Goal: Task Accomplishment & Management: Manage account settings

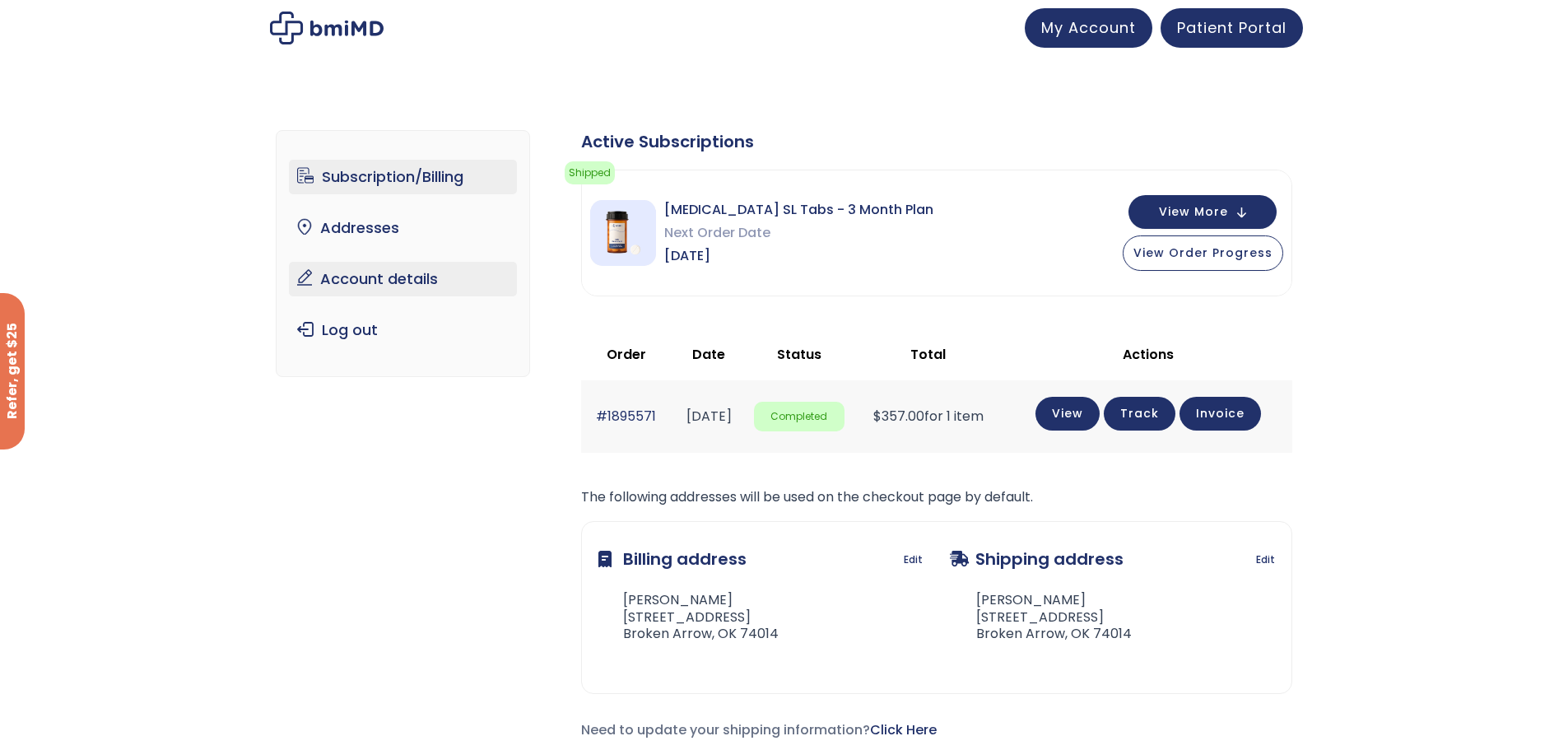
click at [374, 288] on link "Account details" at bounding box center [403, 279] width 228 height 34
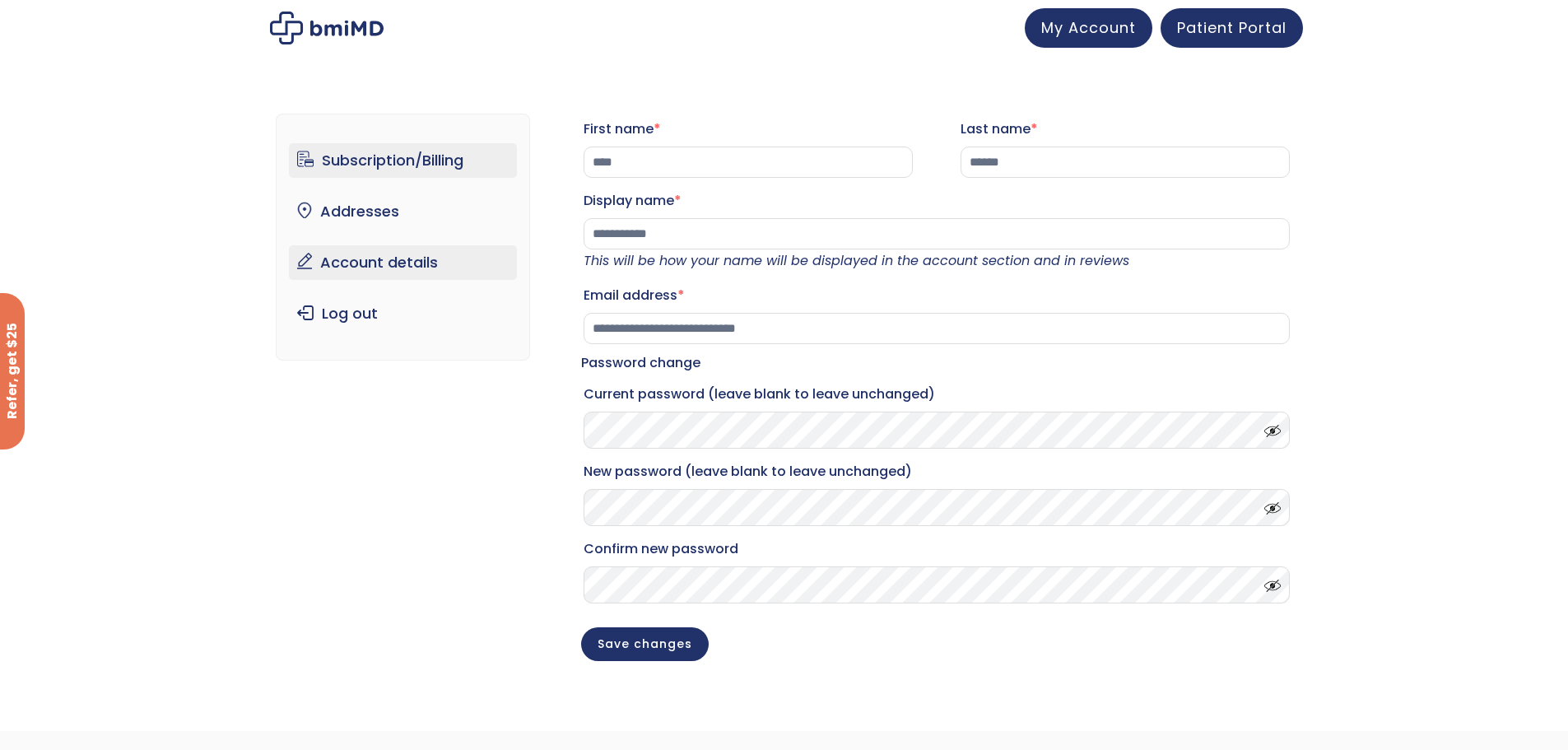
click at [376, 164] on link "Subscription/Billing" at bounding box center [403, 160] width 228 height 34
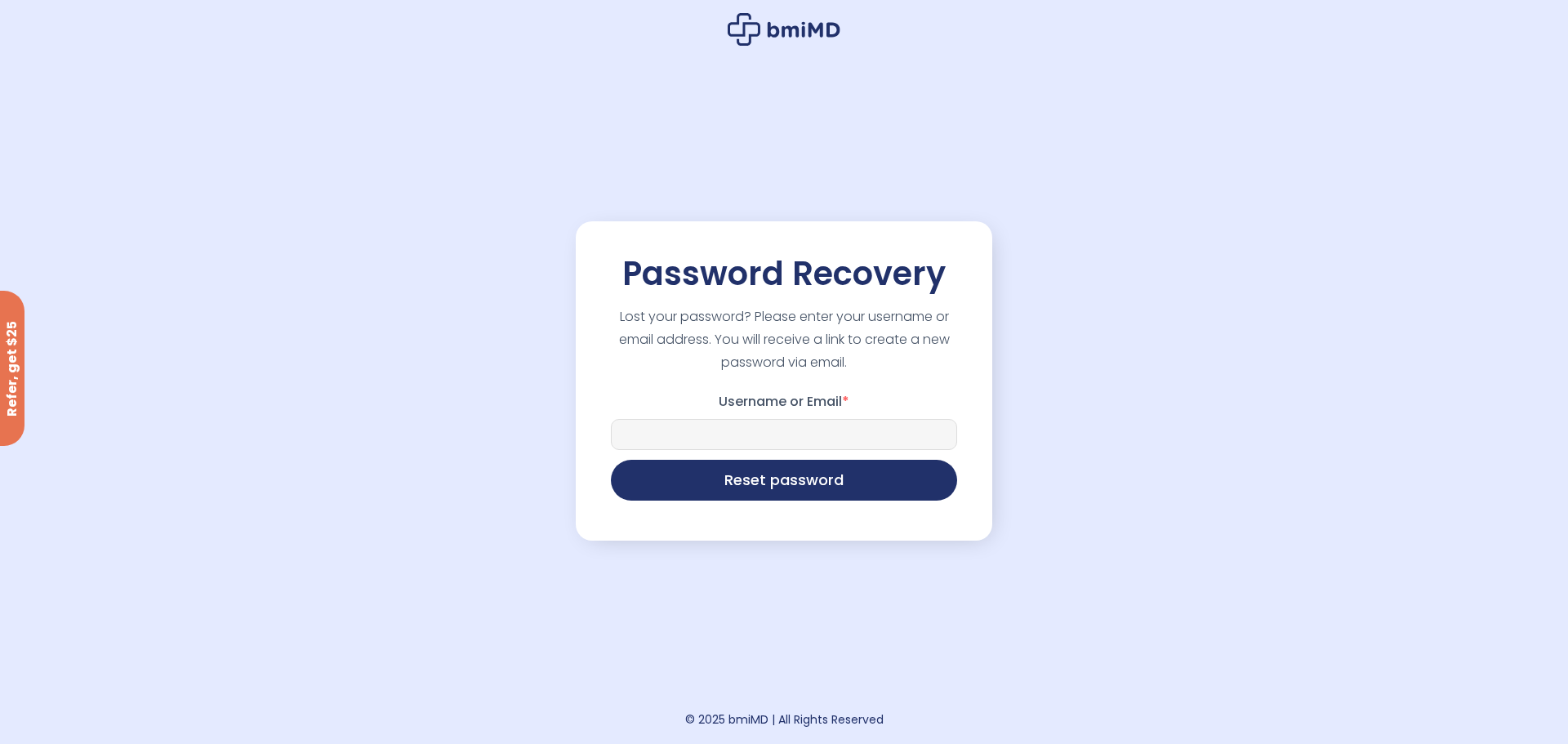
click at [803, 438] on input "Username or Email *" at bounding box center [783, 435] width 346 height 31
type input "**********"
click at [804, 488] on button "Reset password" at bounding box center [783, 478] width 346 height 41
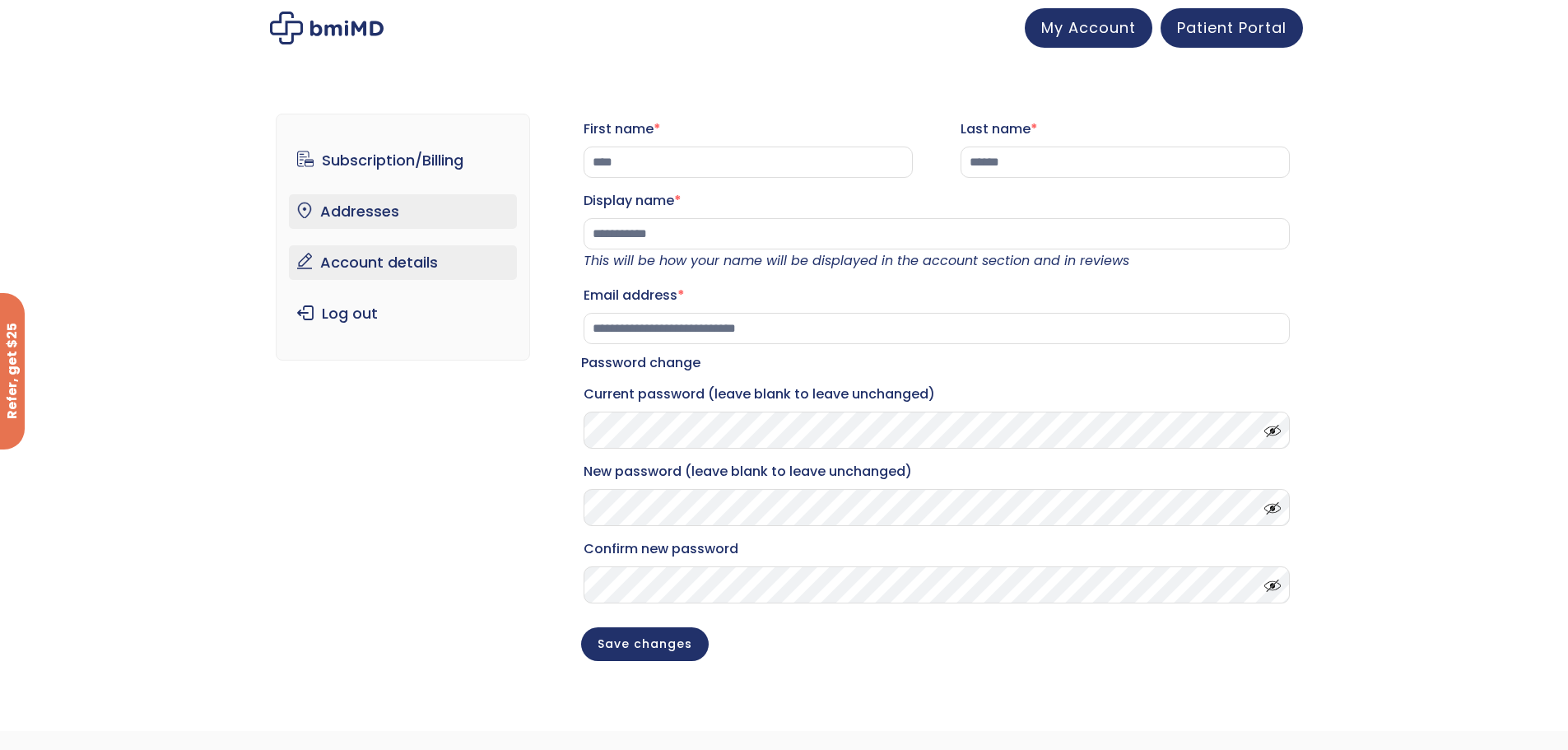
click at [344, 208] on link "Addresses" at bounding box center [403, 212] width 228 height 34
